Goal: Task Accomplishment & Management: Manage account settings

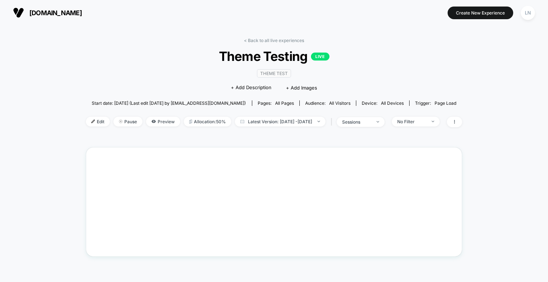
click at [509, 117] on div "< Back to all live experiences Theme Testing LIVE Theme Test Click to edit expe…" at bounding box center [274, 224] width 548 height 399
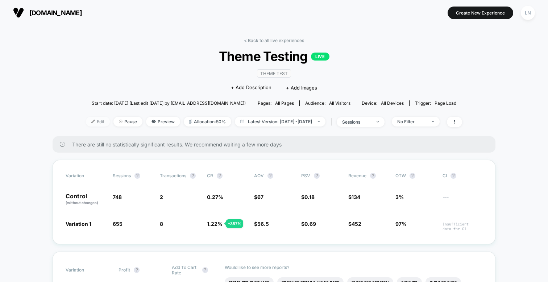
click at [87, 121] on span "Edit" at bounding box center [98, 122] width 24 height 10
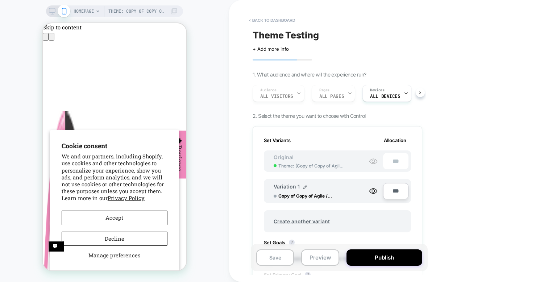
drag, startPoint x: 408, startPoint y: 35, endPoint x: 300, endPoint y: 58, distance: 110.3
click at [403, 35] on div "Theme Testing" at bounding box center [337, 35] width 170 height 11
click at [270, 19] on button "< back to dashboard" at bounding box center [271, 20] width 53 height 12
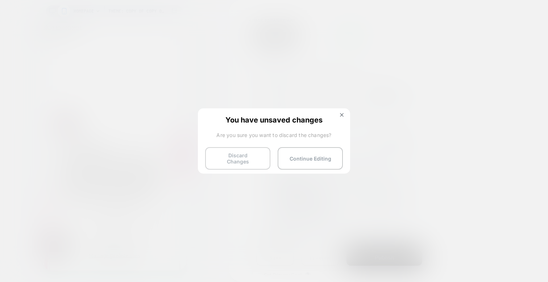
click at [260, 153] on button "Discard Changes" at bounding box center [237, 158] width 65 height 22
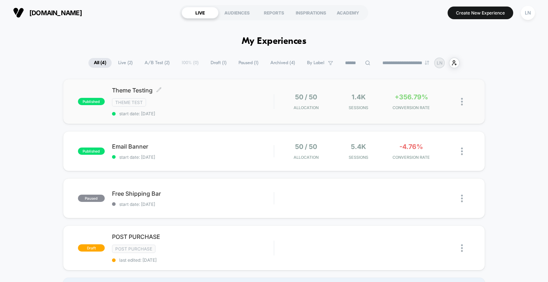
click at [205, 101] on div "Theme Test" at bounding box center [193, 102] width 162 height 8
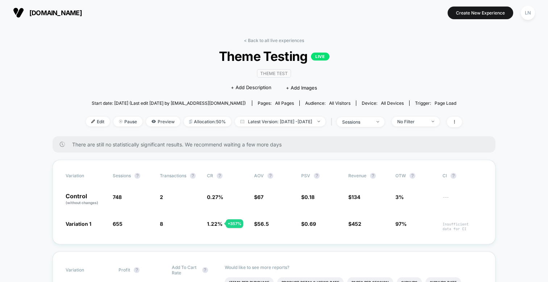
scroll to position [91, 0]
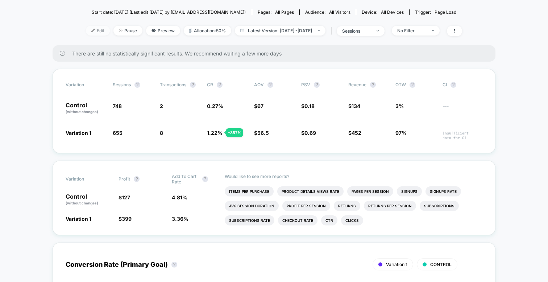
click at [86, 30] on span "Edit" at bounding box center [98, 31] width 24 height 10
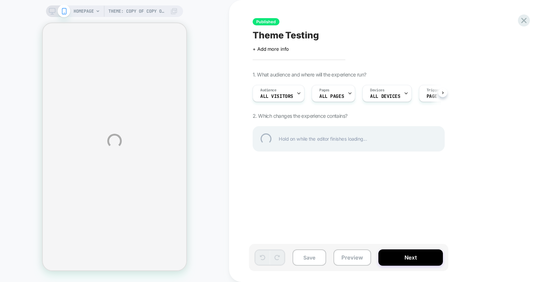
click at [52, 10] on div "Theme: Copy of Copy of Agile ////🚀 | 03.09.25 HOMEPAGE Theme: Copy of Copy of A…" at bounding box center [274, 141] width 548 height 282
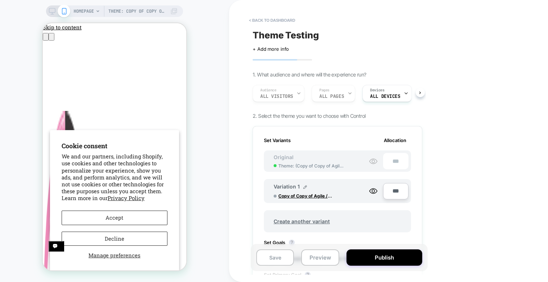
scroll to position [0, 1]
click at [250, 22] on button "< back to dashboard" at bounding box center [271, 20] width 53 height 12
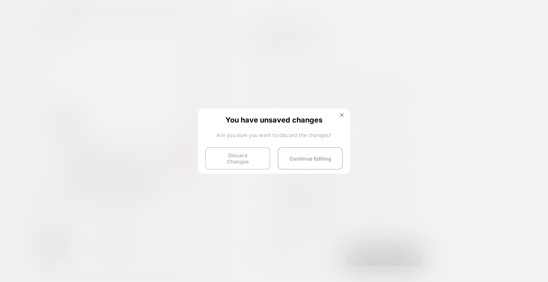
click at [245, 156] on button "Discard Changes" at bounding box center [237, 158] width 65 height 22
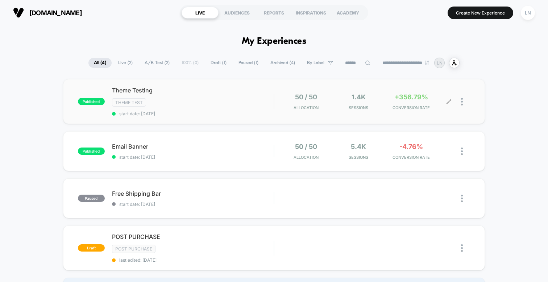
click at [465, 101] on div at bounding box center [465, 101] width 9 height 17
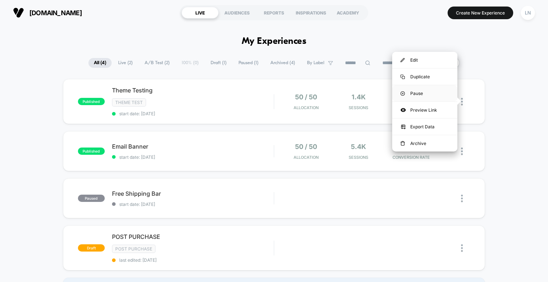
click at [425, 89] on div "Pause" at bounding box center [424, 93] width 65 height 16
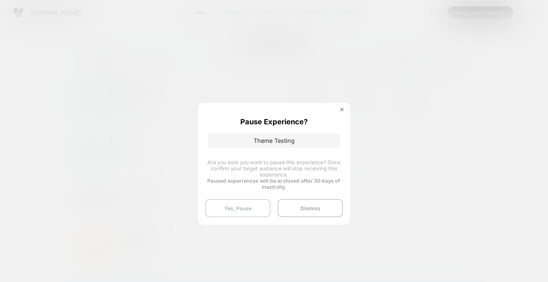
click at [238, 207] on button "Yes, Pause" at bounding box center [237, 208] width 65 height 18
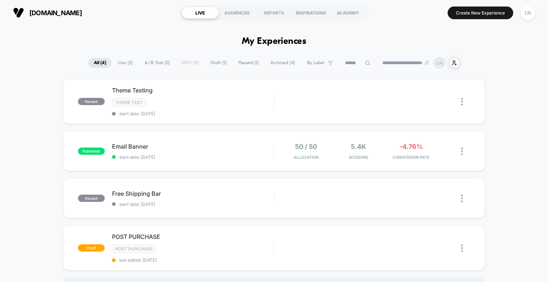
click at [26, 128] on div "paused Theme Testing Theme Test start date: 09/09/2025 Edit Duplicate Preview S…" at bounding box center [274, 192] width 548 height 227
click at [464, 100] on div at bounding box center [465, 101] width 9 height 16
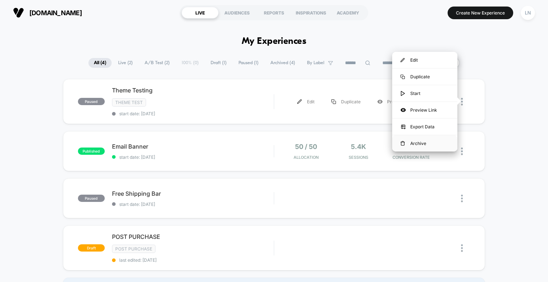
click at [424, 143] on div "Archive" at bounding box center [424, 143] width 65 height 16
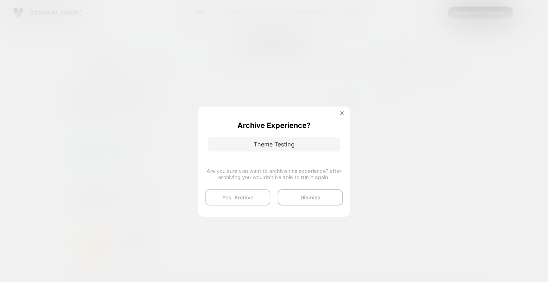
click at [248, 193] on button "Yes, Archive" at bounding box center [237, 197] width 65 height 16
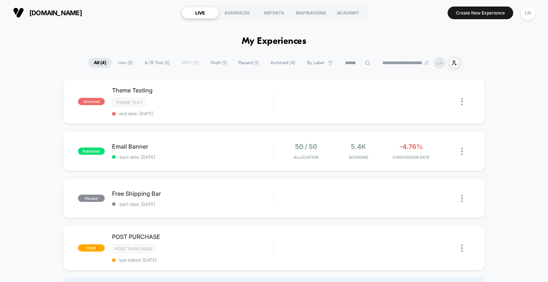
click at [37, 114] on div "archived Theme Testing Theme Test end date: 09/09/2025 Edit Duplicate Preview p…" at bounding box center [274, 192] width 548 height 227
click at [459, 17] on button "Create New Experience" at bounding box center [480, 13] width 66 height 13
